Goal: Task Accomplishment & Management: Manage account settings

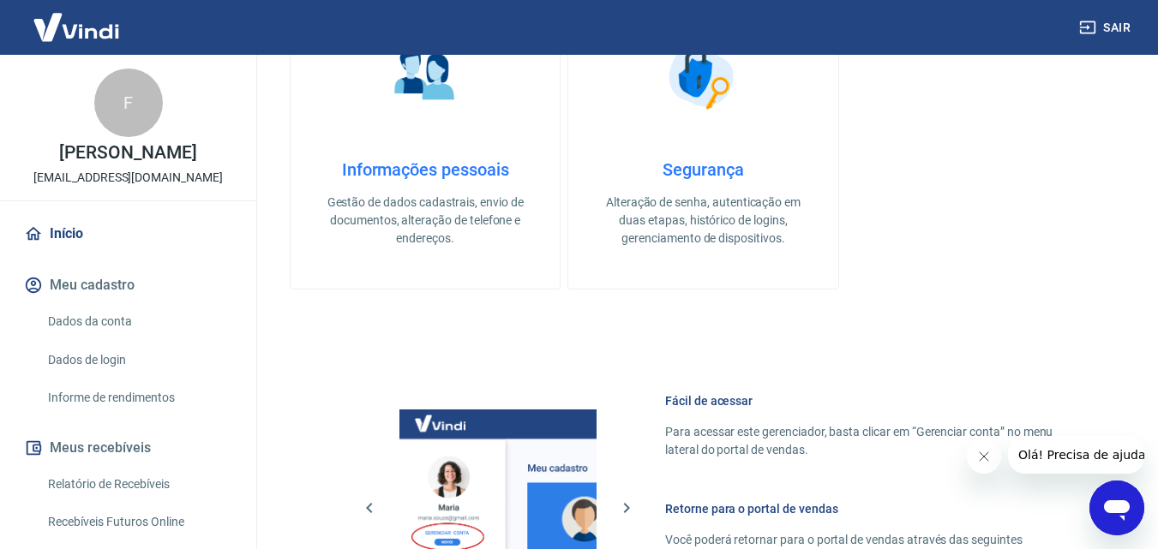
scroll to position [857, 0]
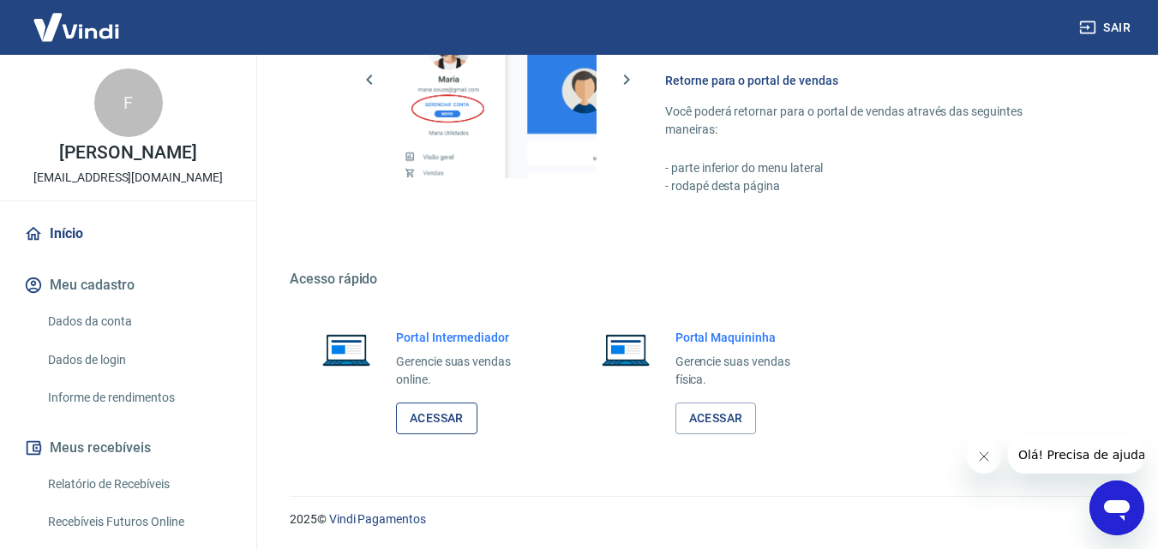
click at [437, 417] on link "Acessar" at bounding box center [436, 419] width 81 height 32
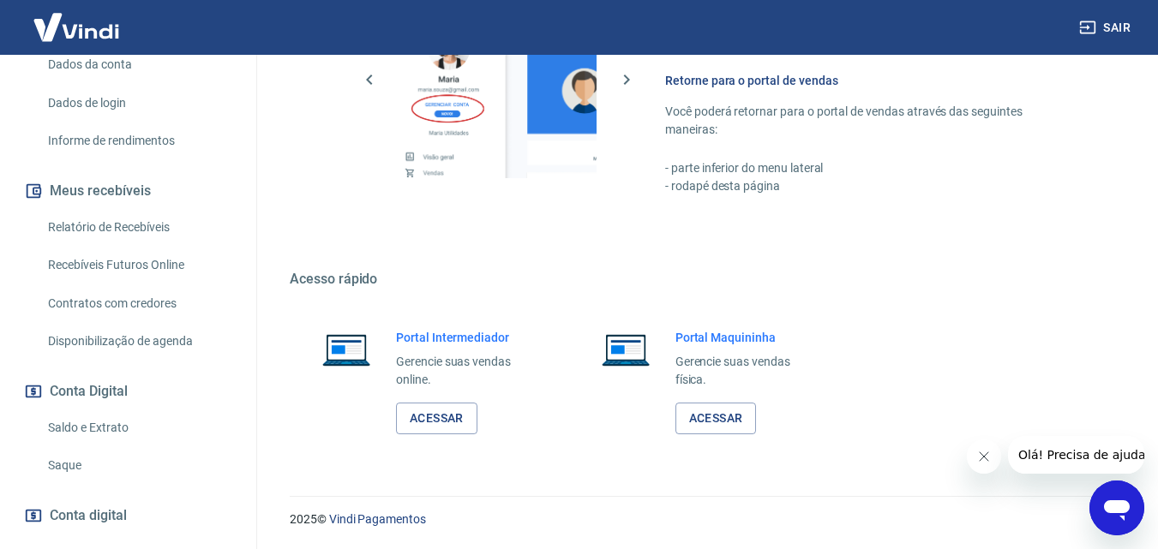
click at [103, 426] on link "Saldo e Extrato" at bounding box center [138, 428] width 195 height 35
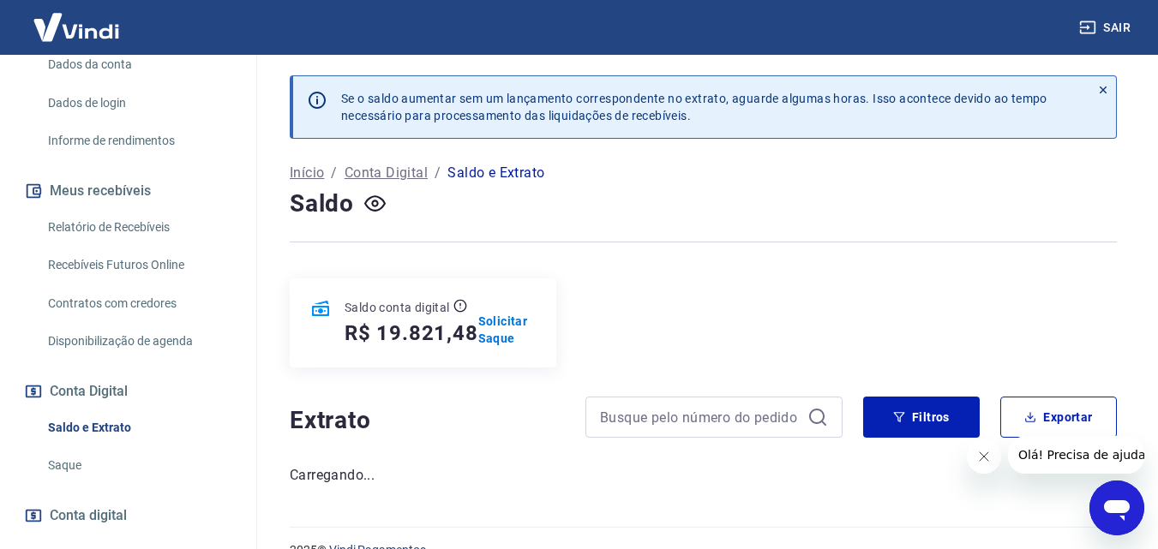
scroll to position [31, 0]
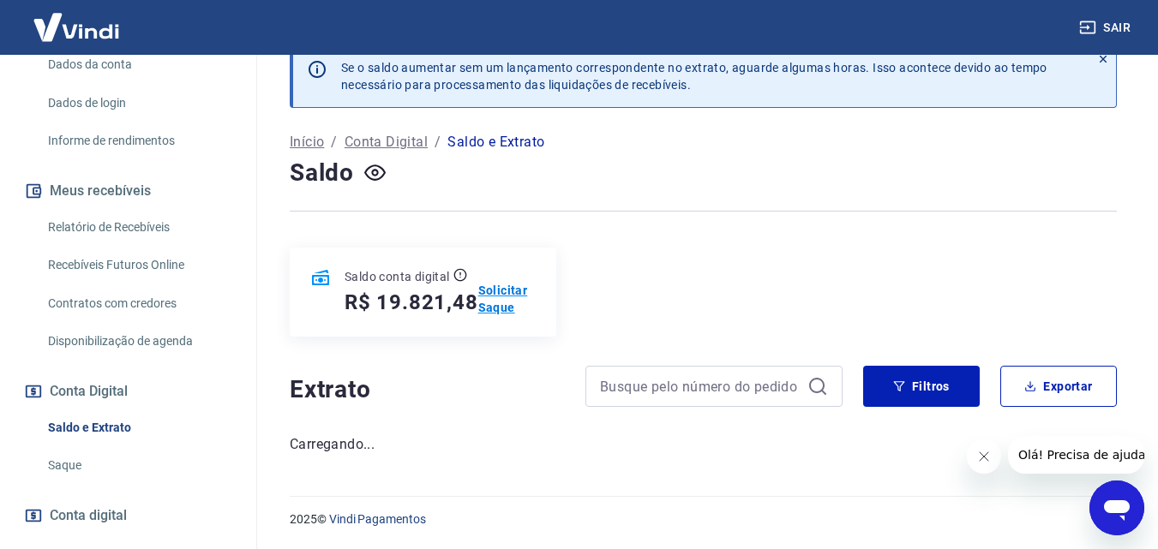
click at [489, 285] on p "Solicitar Saque" at bounding box center [506, 299] width 57 height 34
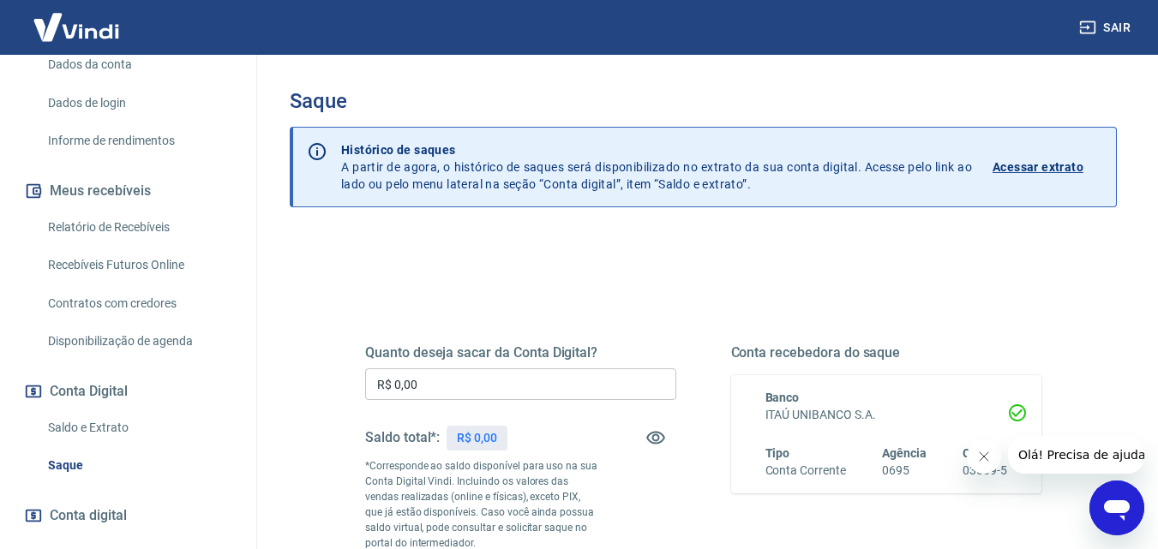
click at [441, 390] on input "R$ 0,00" at bounding box center [520, 385] width 311 height 32
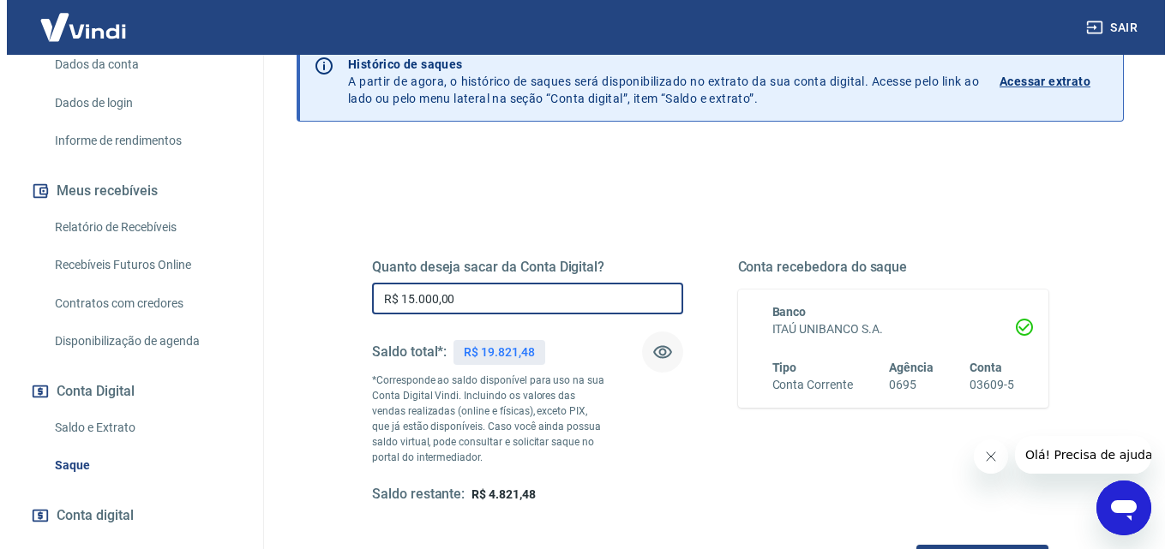
scroll to position [171, 0]
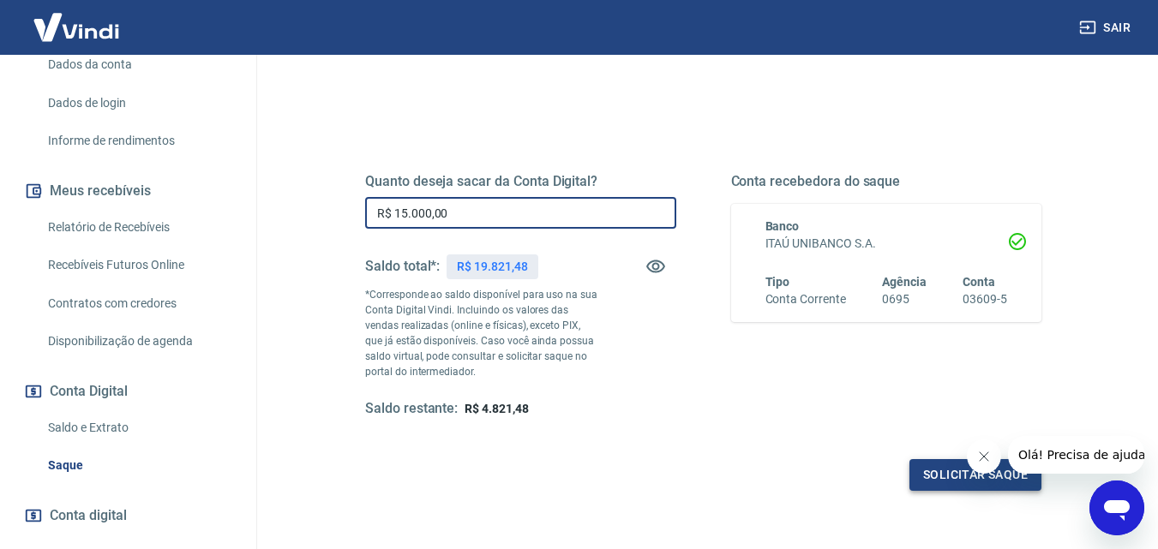
type input "R$ 15.000,00"
click at [933, 472] on button "Solicitar saque" at bounding box center [975, 475] width 132 height 32
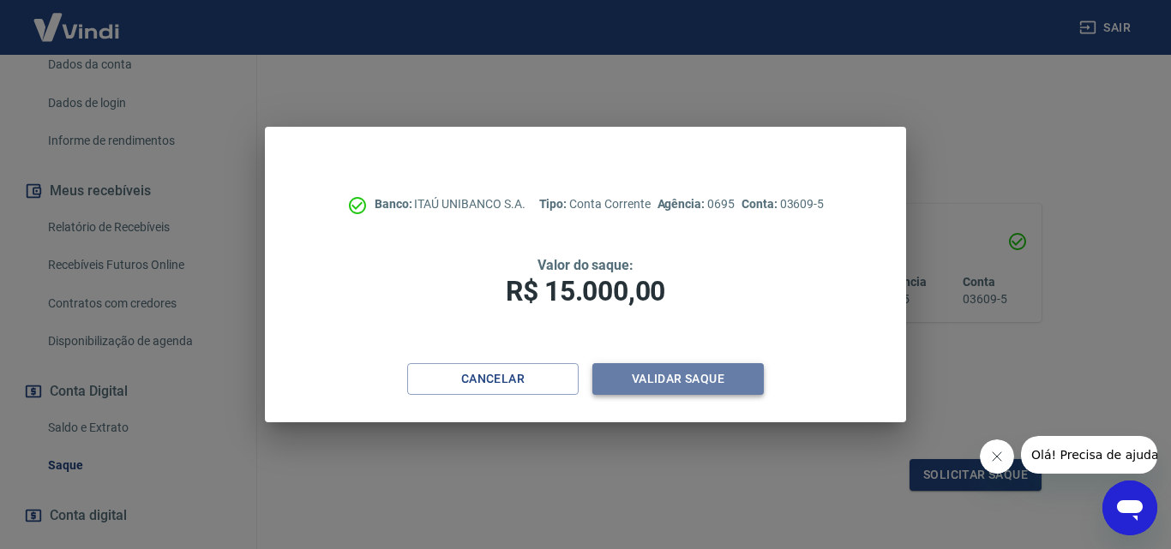
click at [669, 374] on button "Validar saque" at bounding box center [677, 379] width 171 height 32
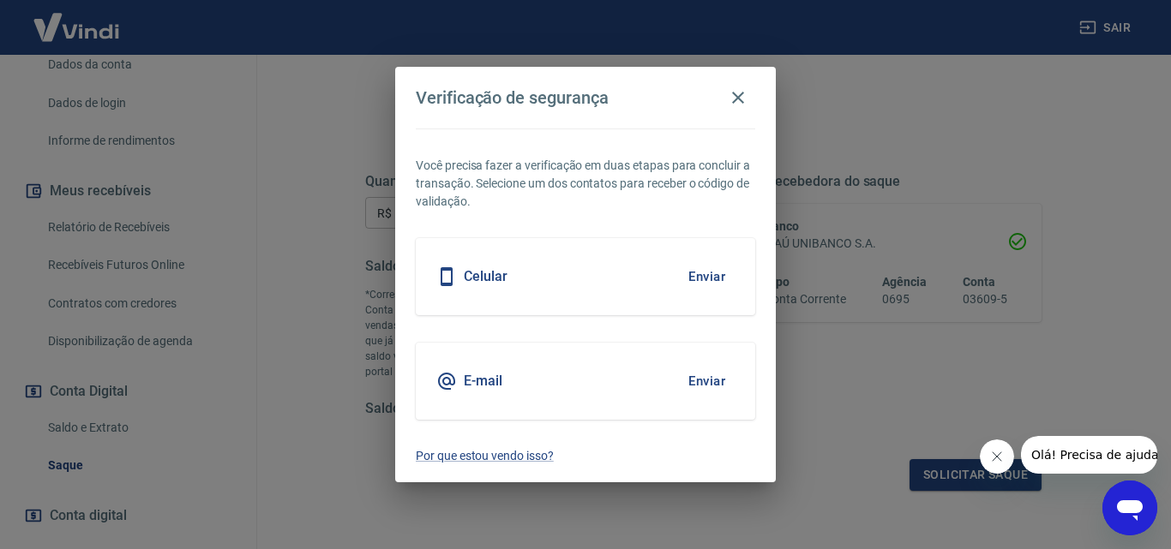
click at [686, 275] on button "Enviar" at bounding box center [707, 277] width 56 height 36
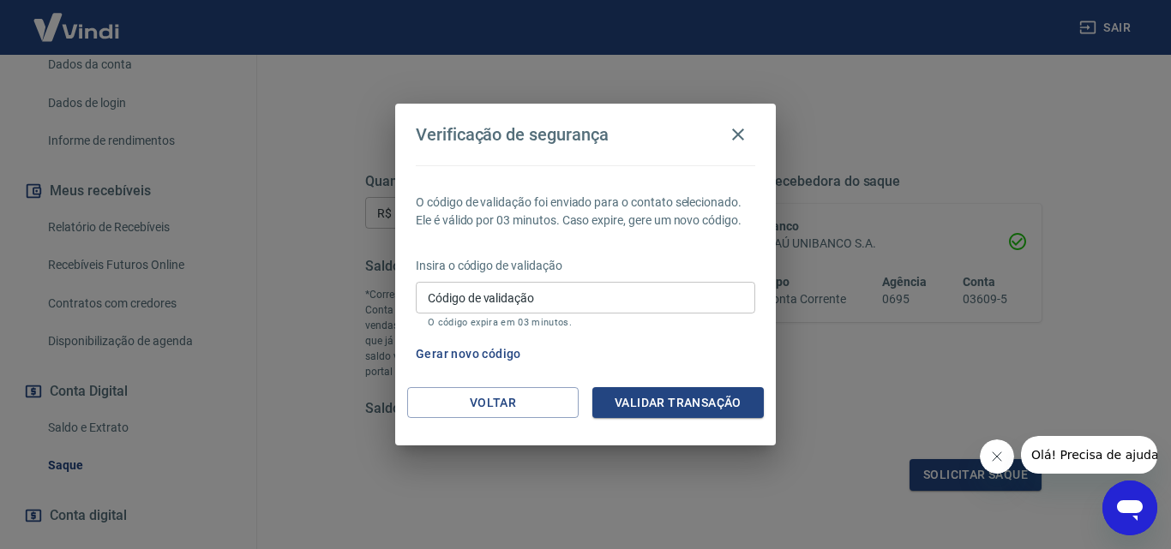
click at [497, 297] on input "Código de validação" at bounding box center [585, 298] width 339 height 32
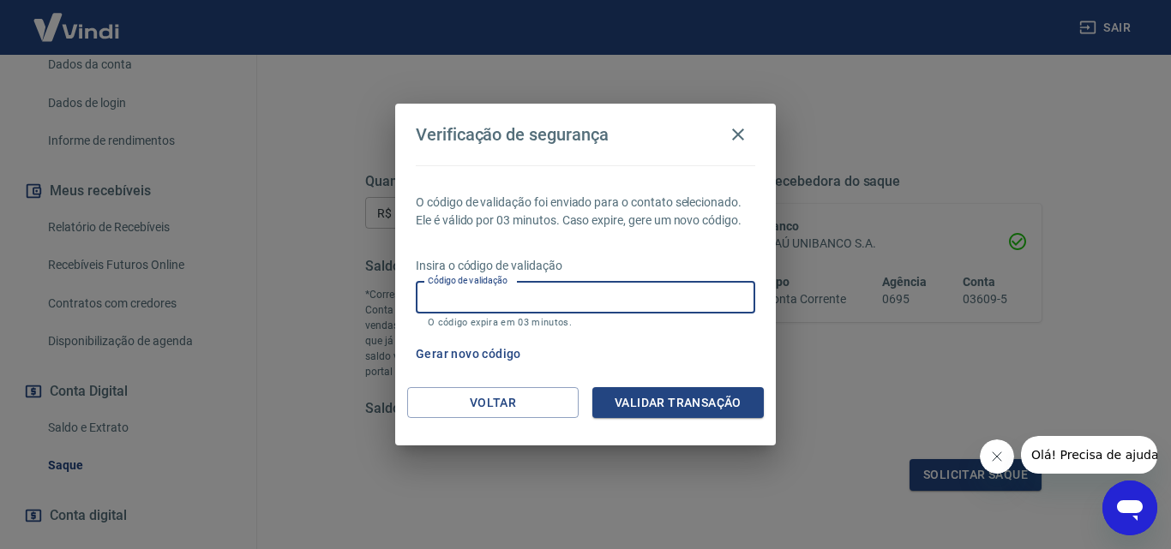
click at [483, 297] on input "Código de validação" at bounding box center [585, 298] width 339 height 32
type input "135636"
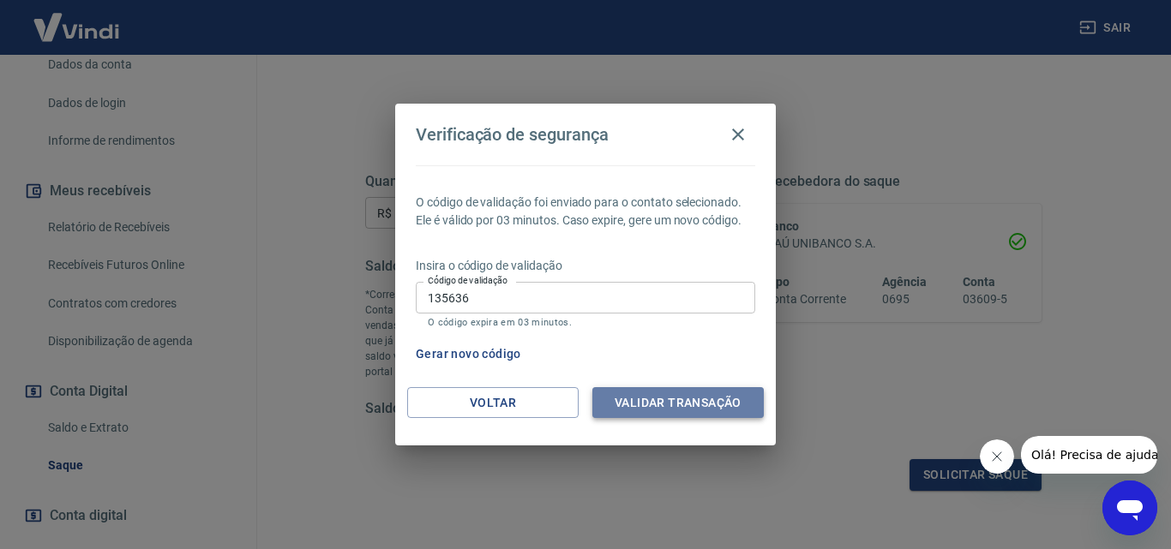
click at [673, 393] on button "Validar transação" at bounding box center [677, 403] width 171 height 32
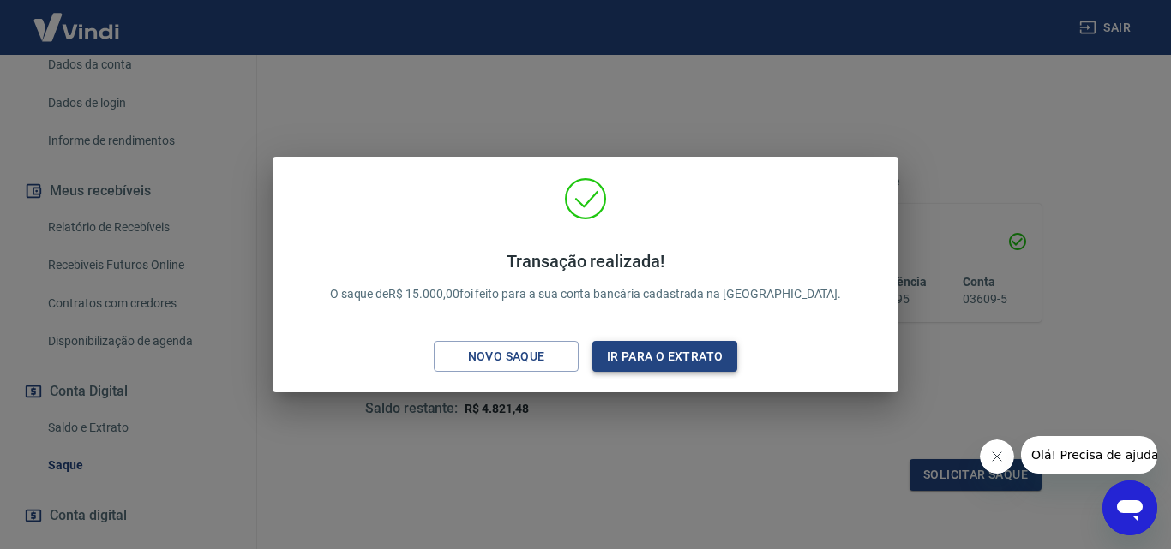
click at [679, 350] on button "Ir para o extrato" at bounding box center [664, 357] width 145 height 32
